Goal: Check status: Check status

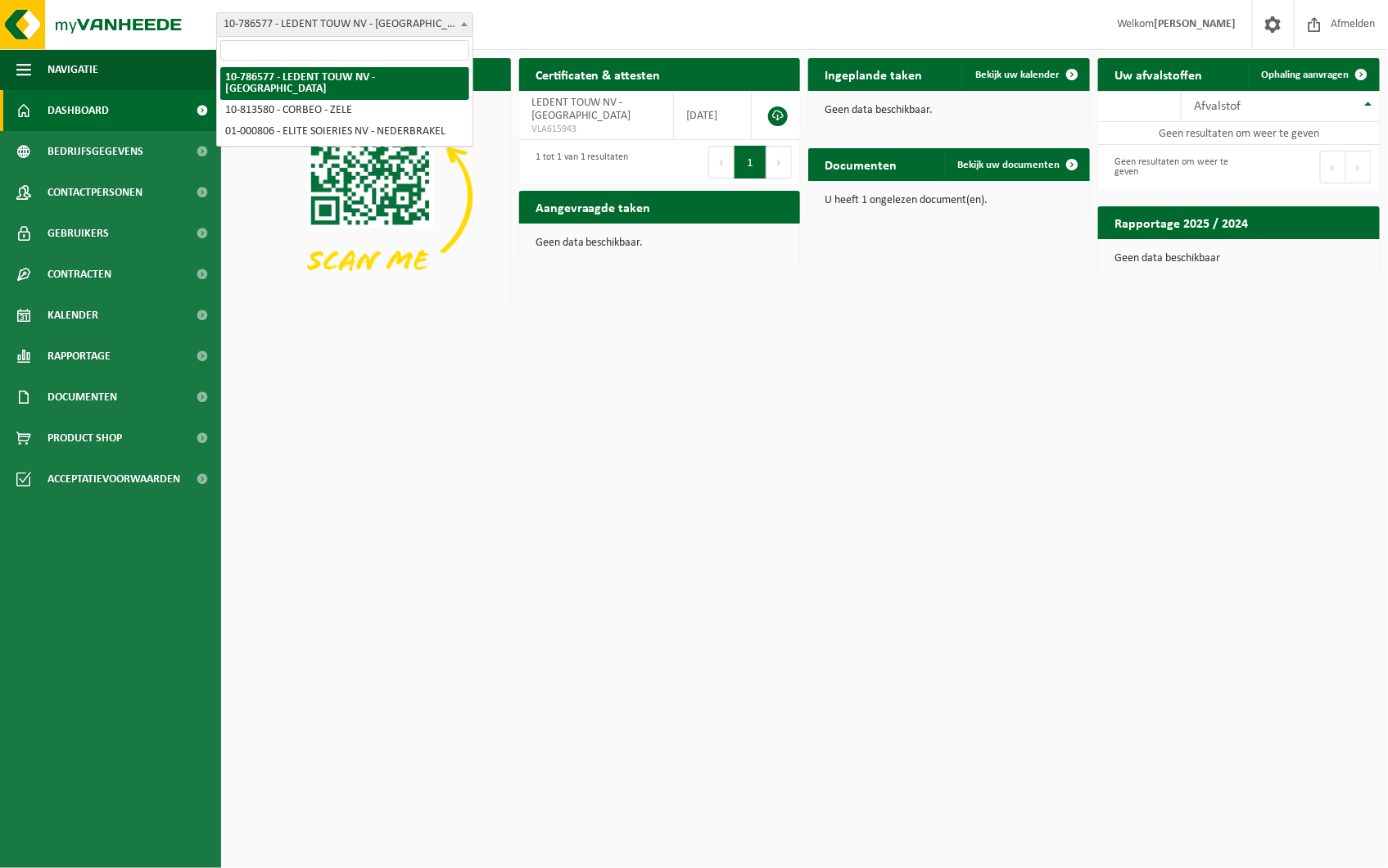
click at [405, 27] on span "10-786577 - LEDENT [PERSON_NAME] NV - [GEOGRAPHIC_DATA]" at bounding box center [344, 25] width 256 height 23
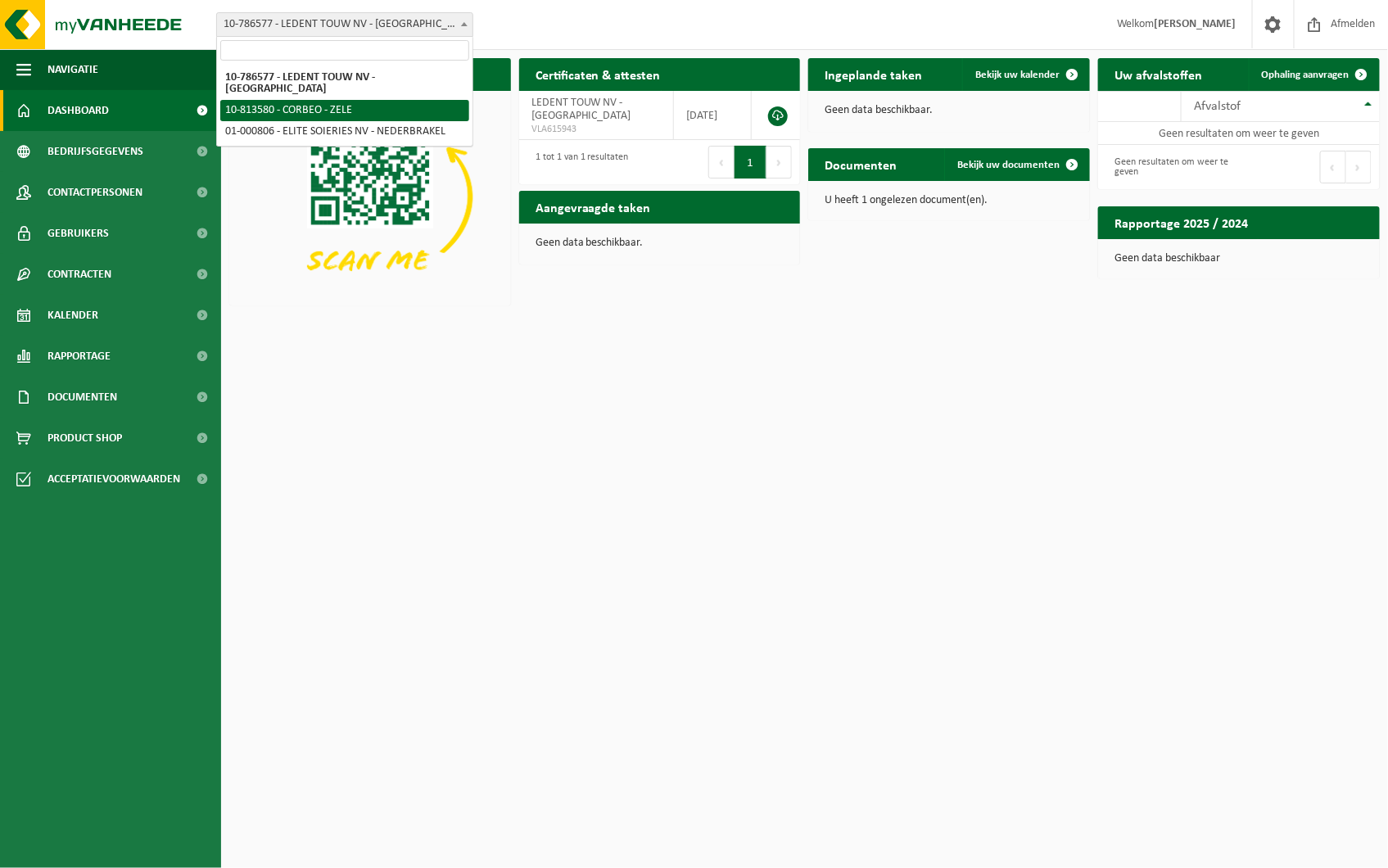
select select "37265"
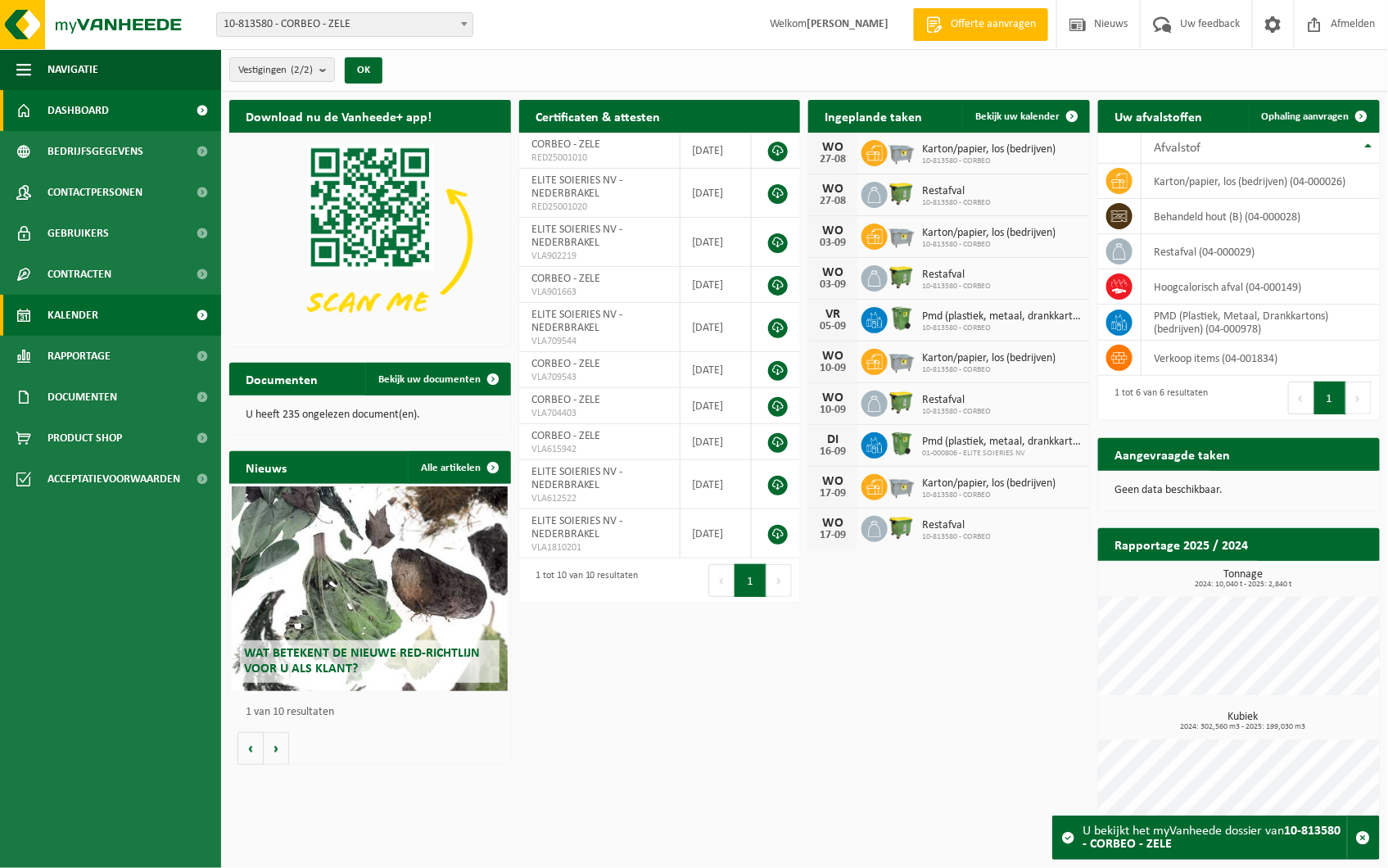
click at [109, 317] on link "Kalender" at bounding box center [110, 315] width 222 height 41
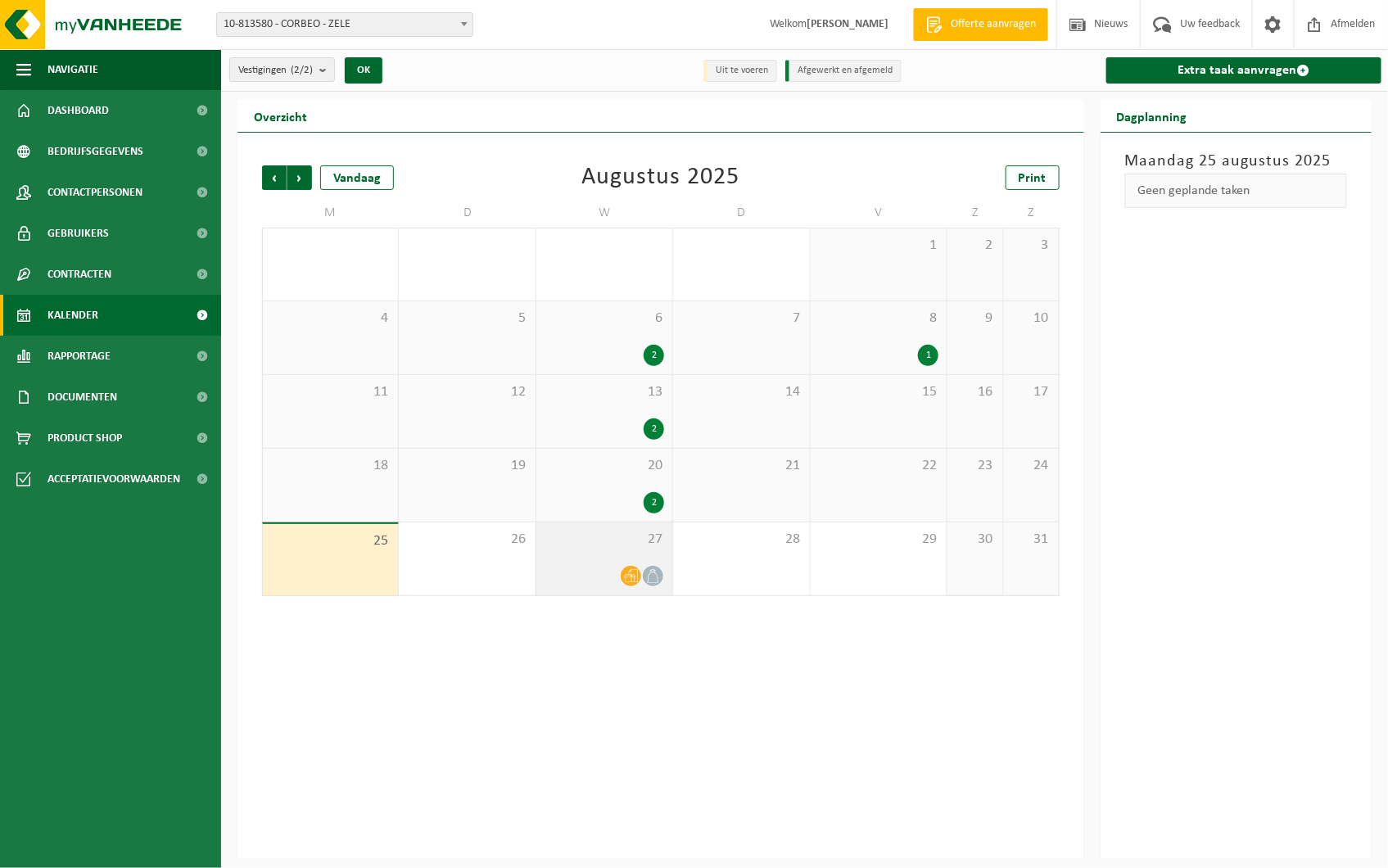
click at [640, 569] on span at bounding box center [631, 576] width 21 height 21
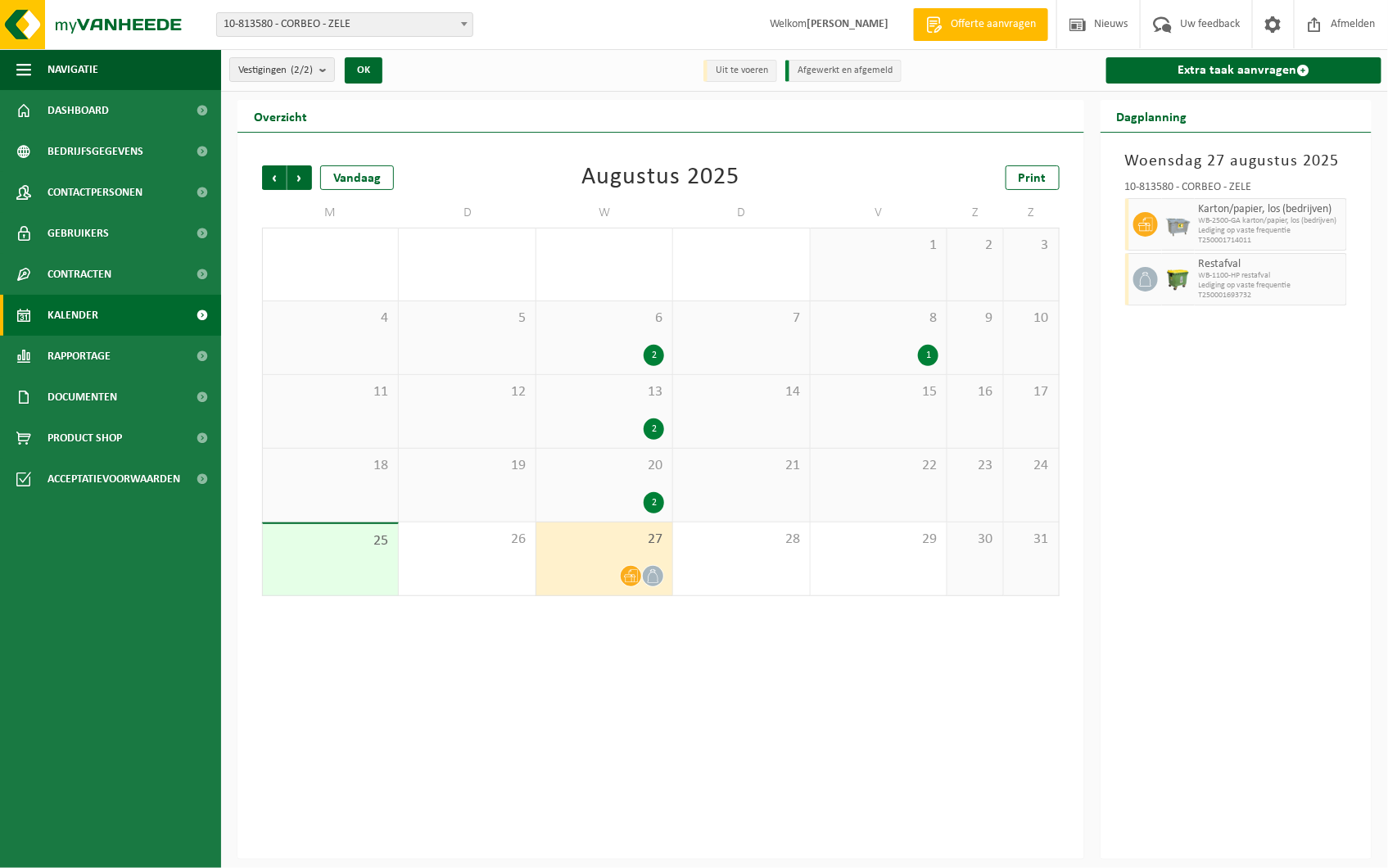
click at [618, 483] on div "20 2" at bounding box center [604, 485] width 136 height 73
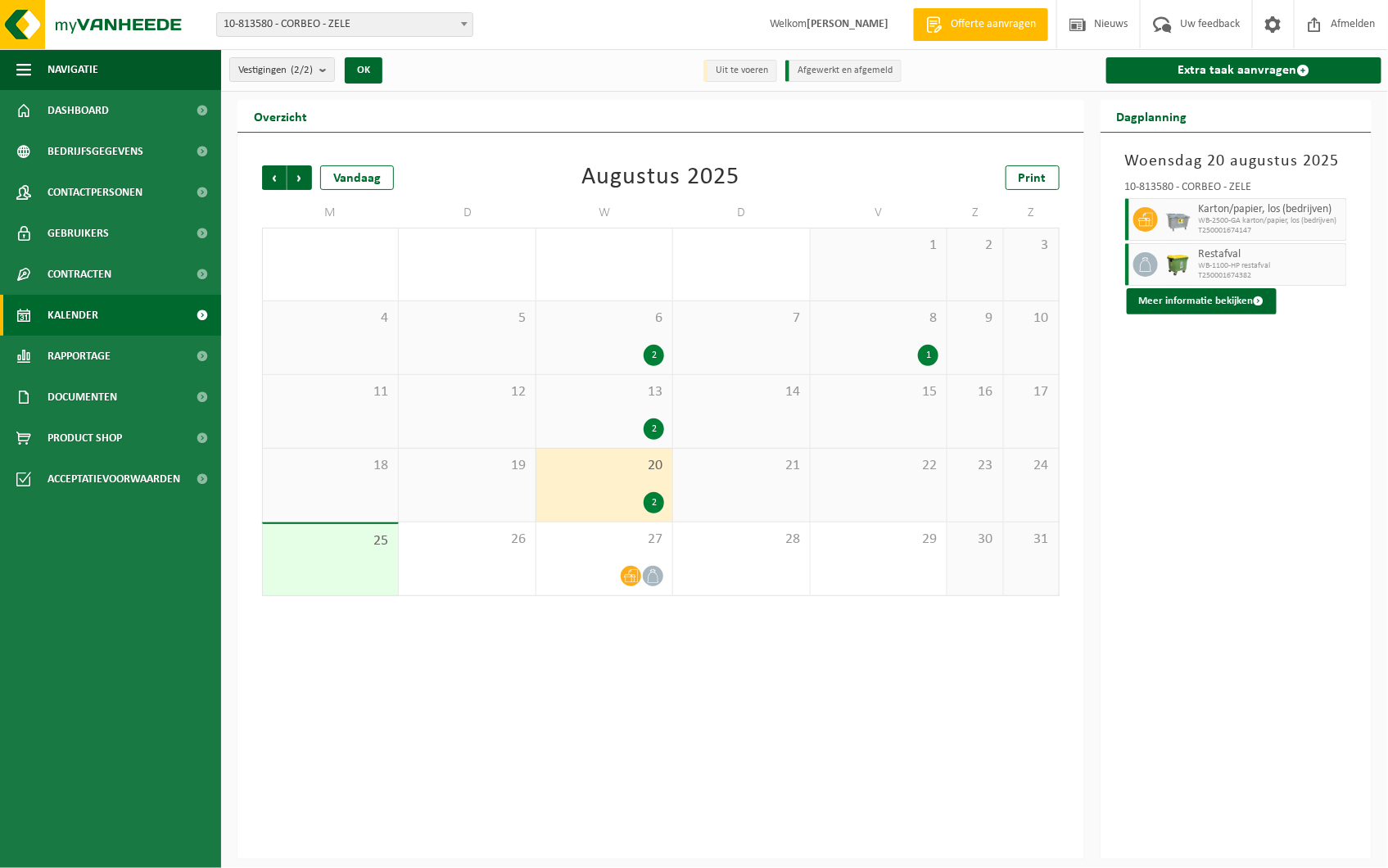
click at [932, 356] on div "1" at bounding box center [929, 356] width 21 height 21
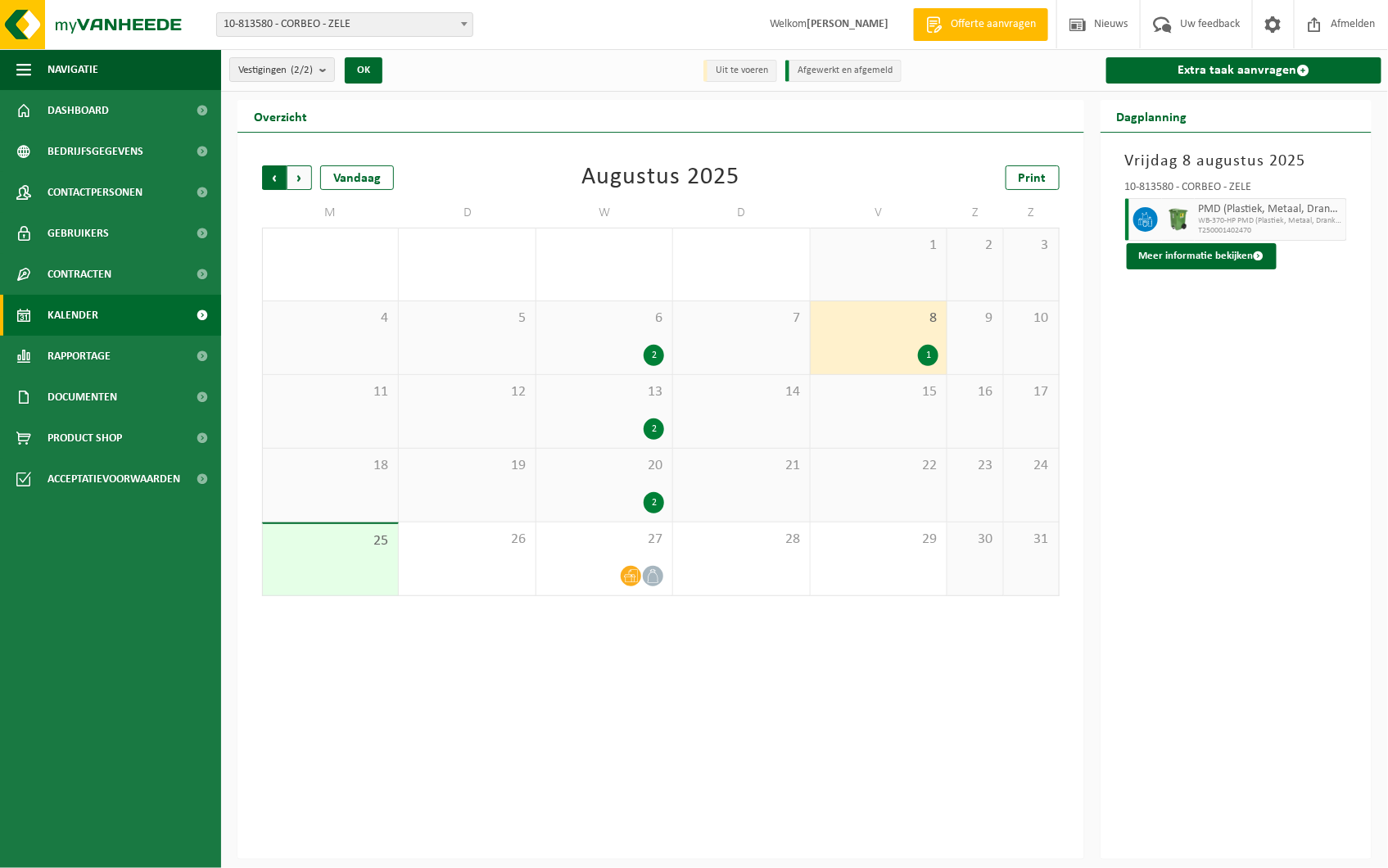
click at [303, 186] on span "Volgende" at bounding box center [299, 178] width 25 height 25
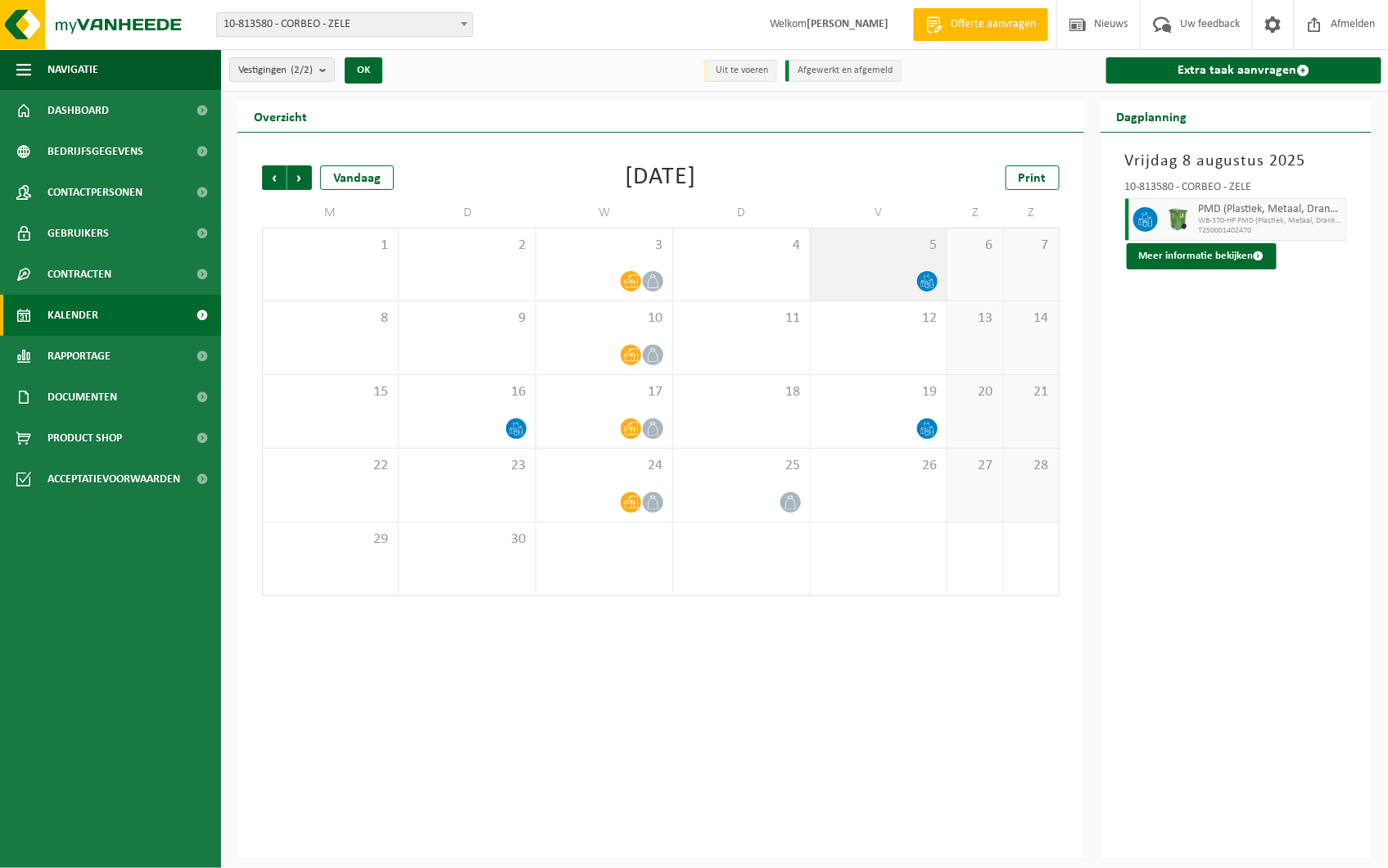
click at [935, 283] on icon at bounding box center [927, 281] width 14 height 14
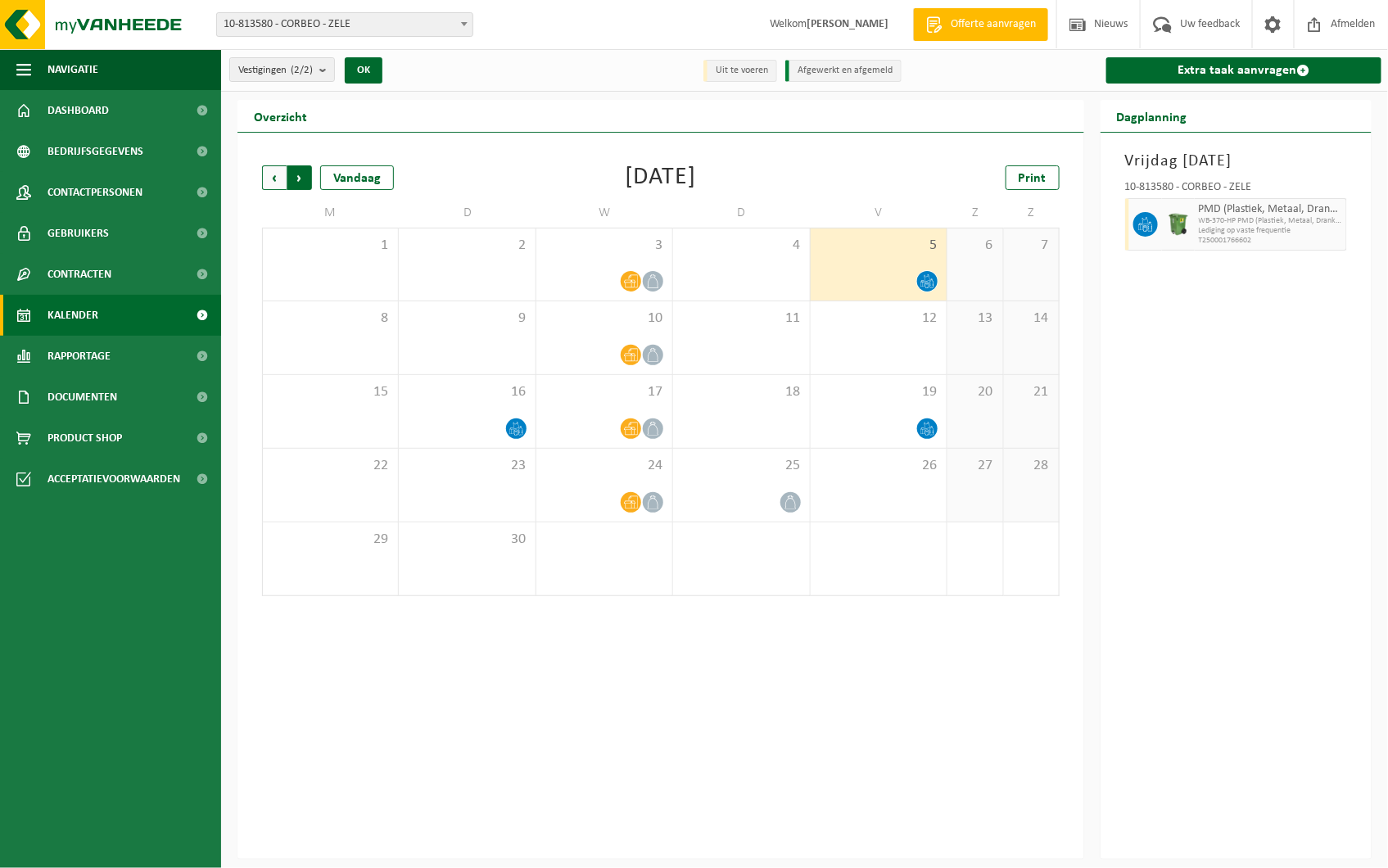
click at [276, 172] on span "Vorige" at bounding box center [275, 178] width 25 height 25
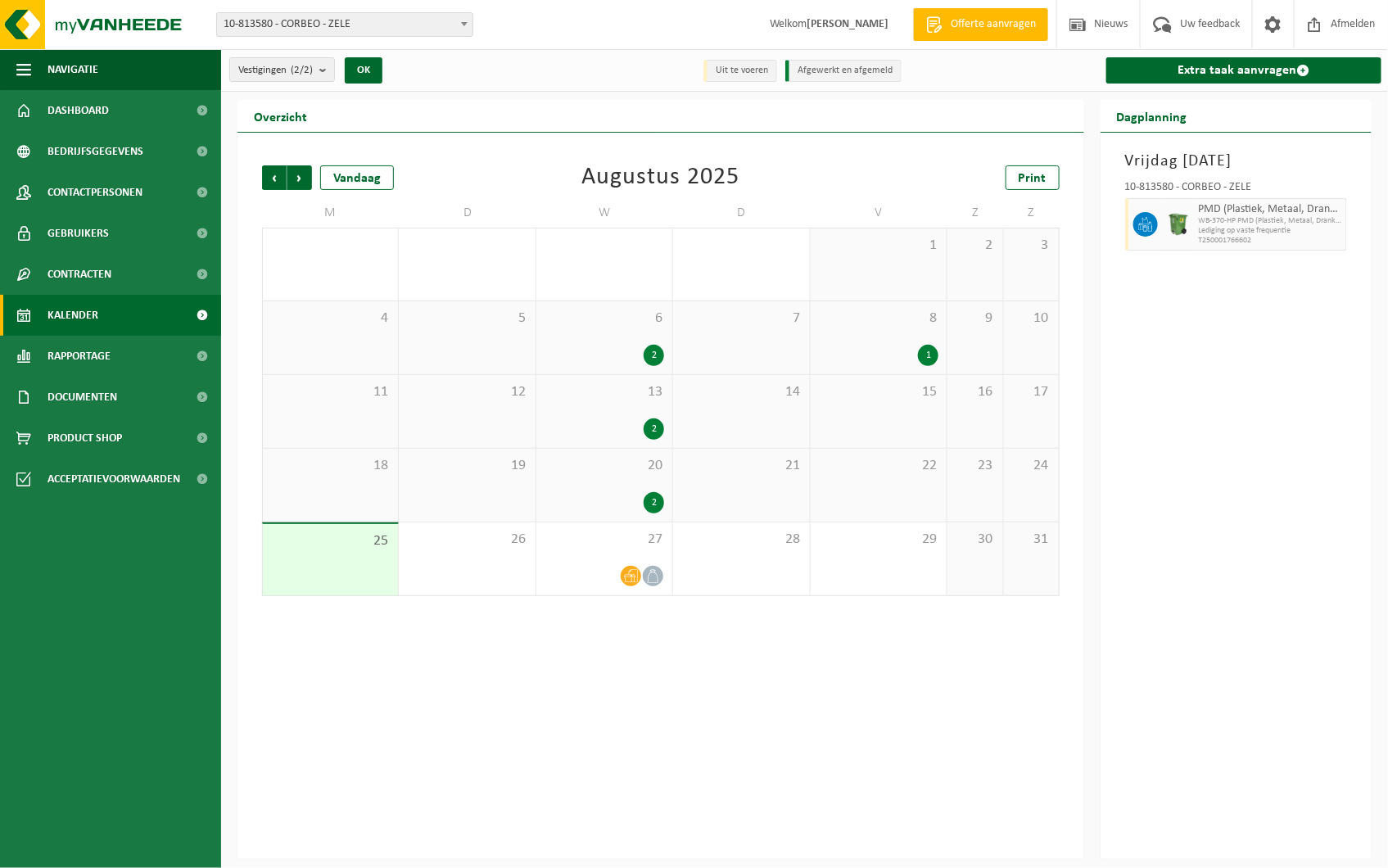
click at [907, 341] on div "8 1" at bounding box center [878, 338] width 136 height 73
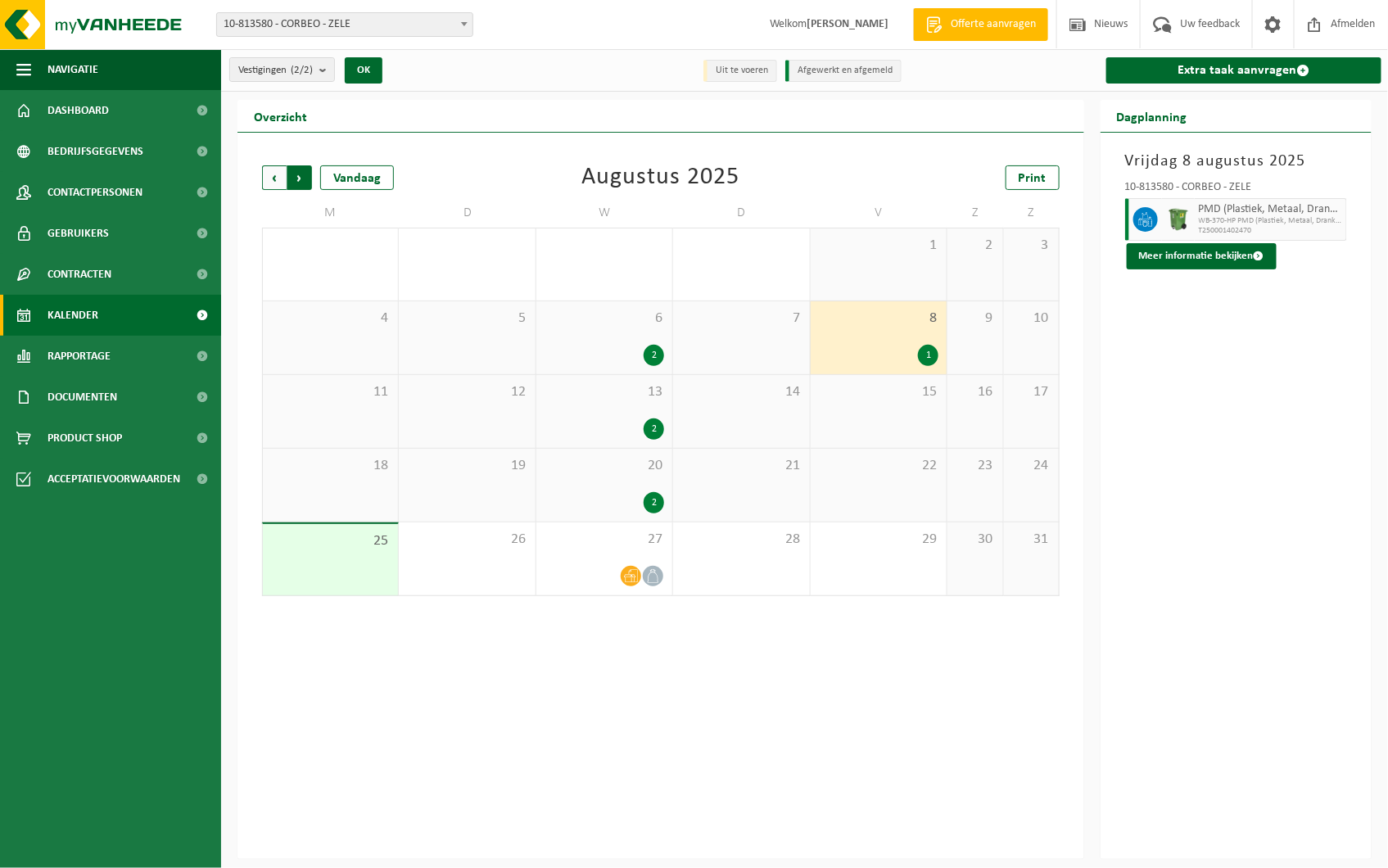
click at [272, 172] on span "Vorige" at bounding box center [275, 178] width 25 height 25
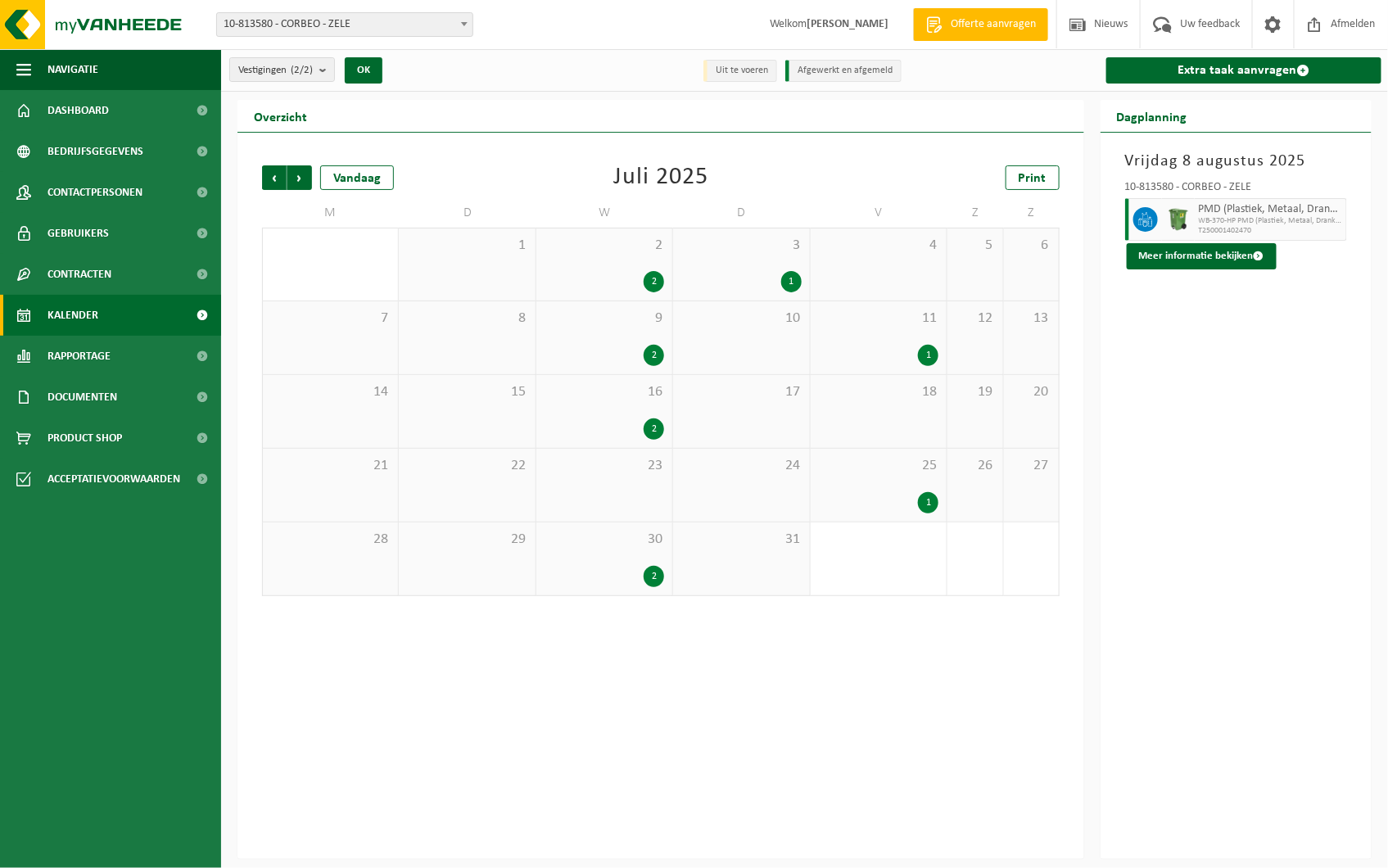
click at [910, 340] on div "11 1" at bounding box center [878, 338] width 136 height 73
click at [307, 181] on span "Volgende" at bounding box center [299, 178] width 25 height 25
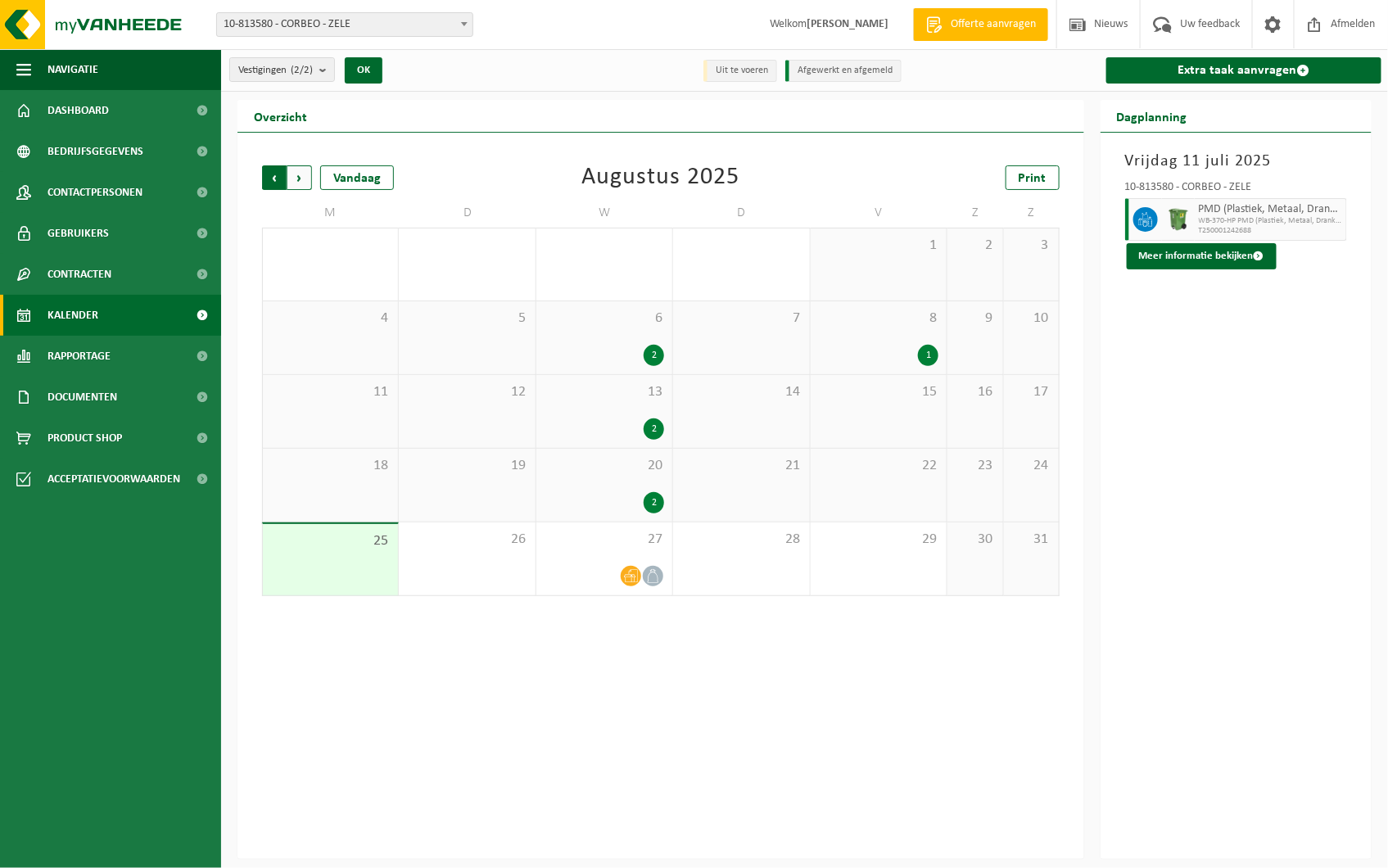
click at [303, 173] on span "Volgende" at bounding box center [299, 178] width 25 height 25
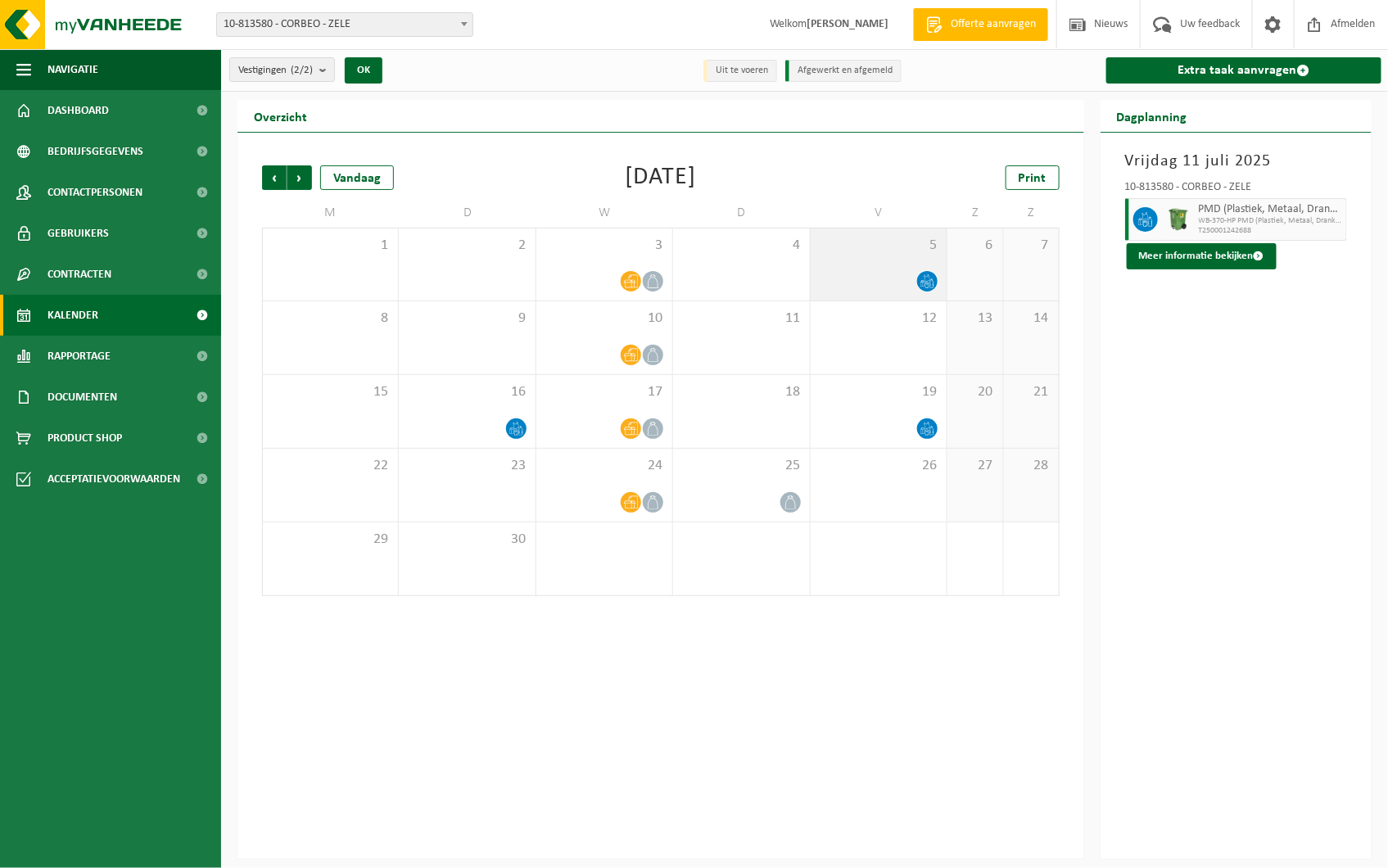
click at [926, 275] on icon at bounding box center [927, 281] width 14 height 14
